Goal: Task Accomplishment & Management: Use online tool/utility

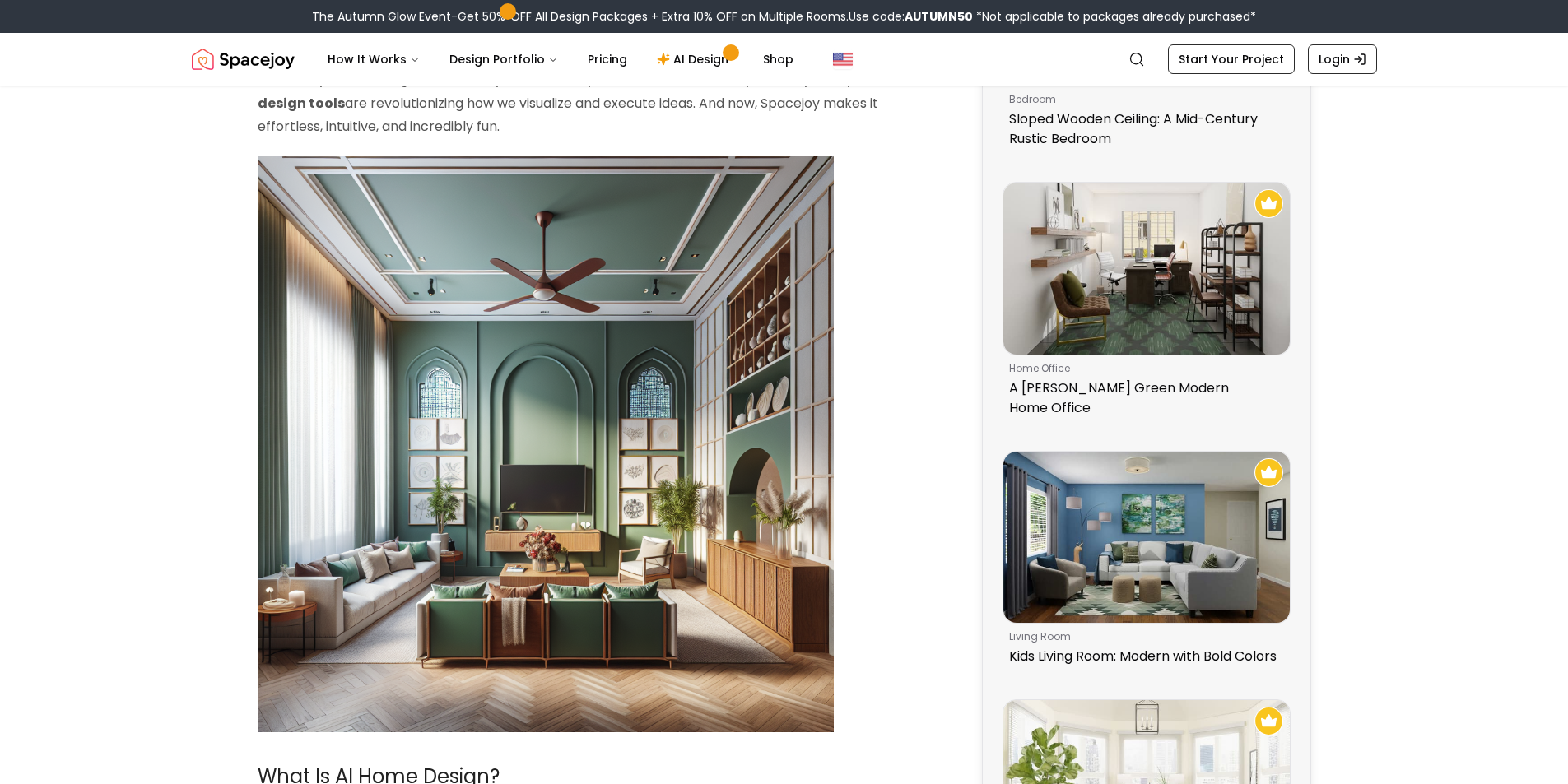
scroll to position [33, 0]
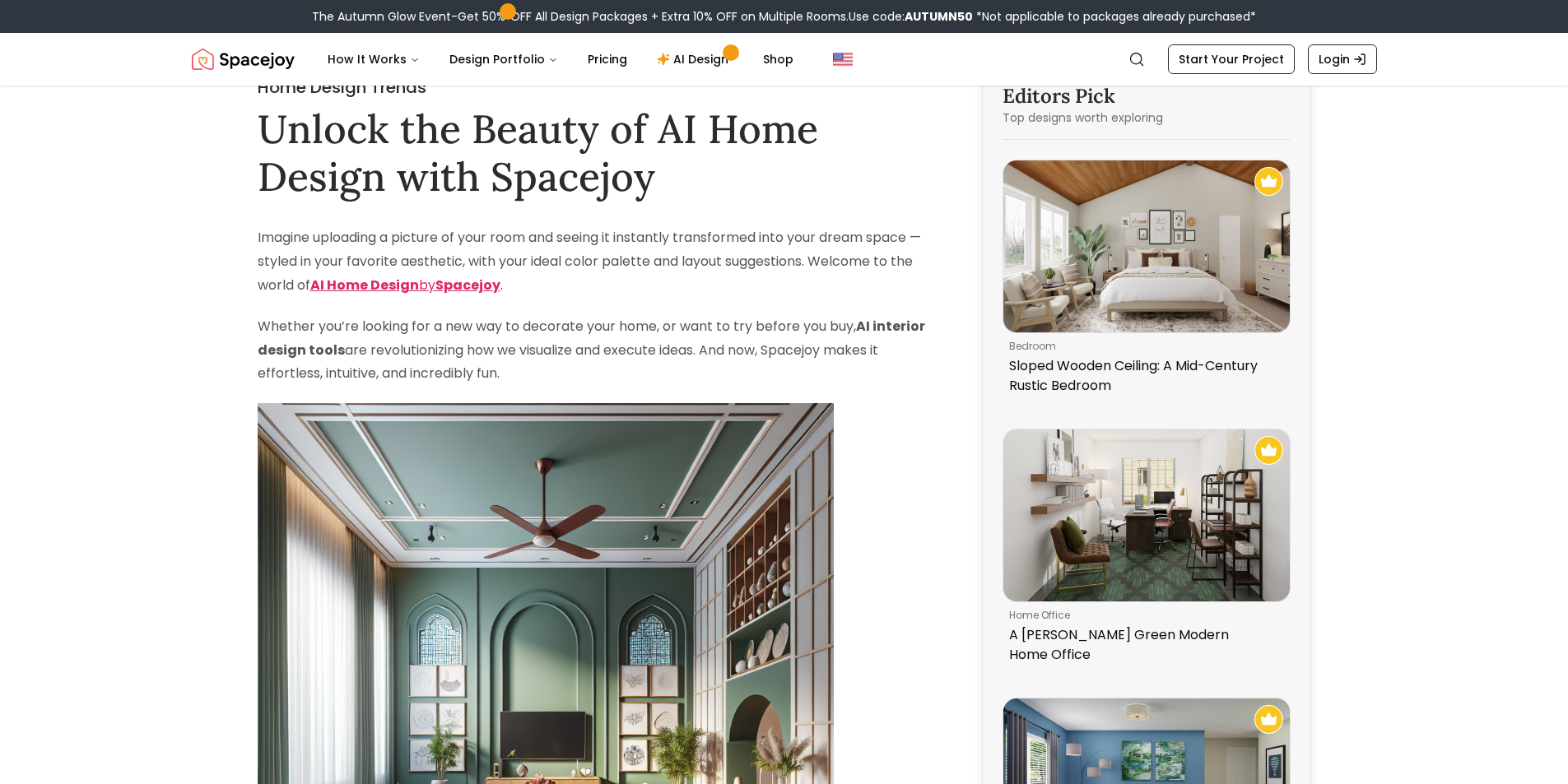
click at [380, 279] on strong "AI Home Design" at bounding box center [364, 285] width 109 height 19
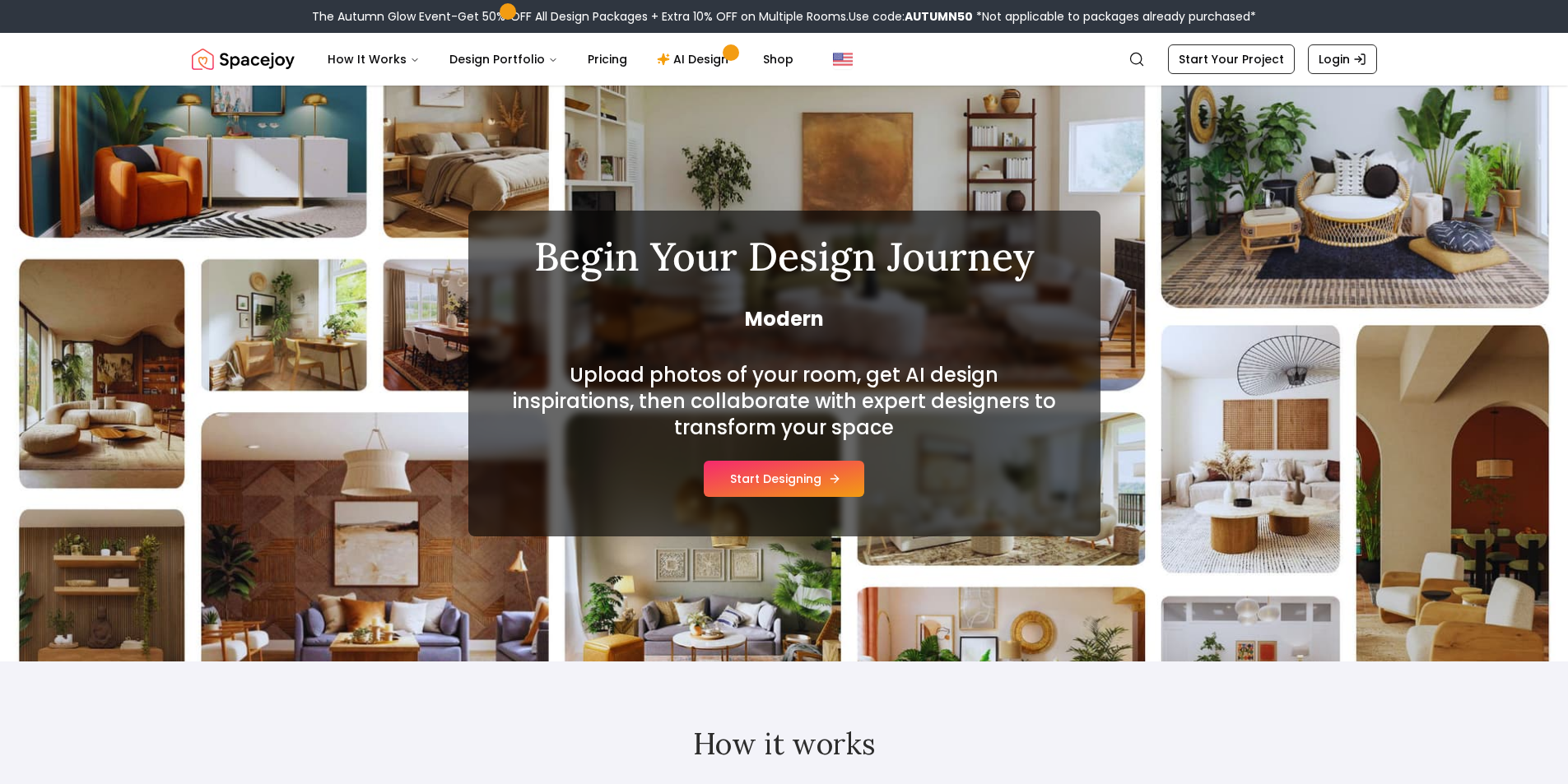
click at [764, 488] on button "Start Designing" at bounding box center [784, 479] width 161 height 36
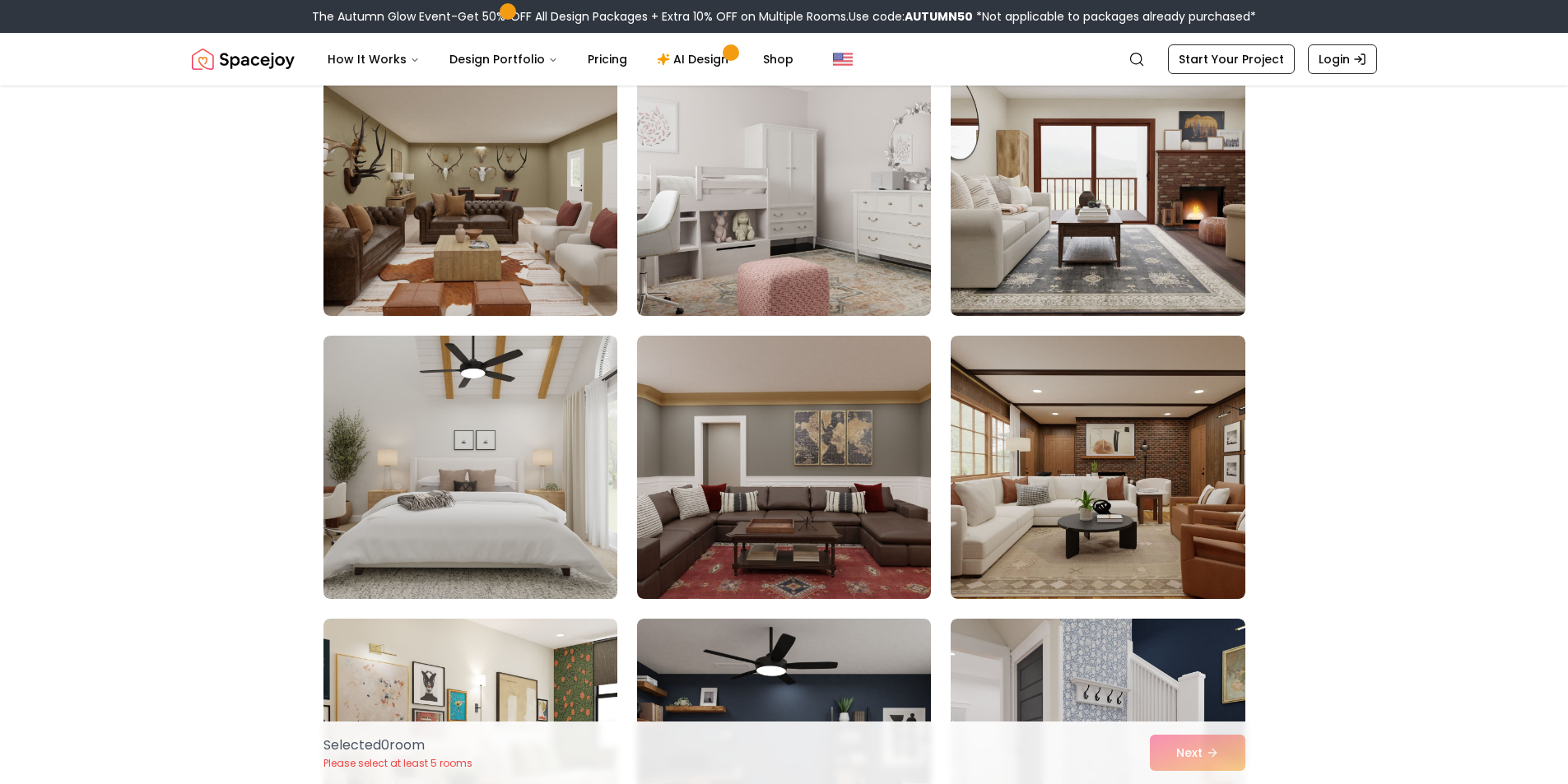
scroll to position [5595, 0]
